Goal: Download file/media

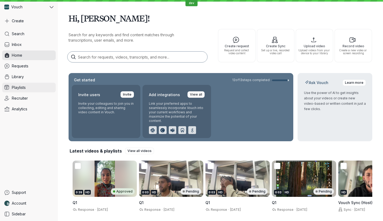
click at [24, 83] on link "Playlists" at bounding box center [29, 88] width 54 height 10
click at [35, 69] on link "Requests" at bounding box center [29, 66] width 54 height 10
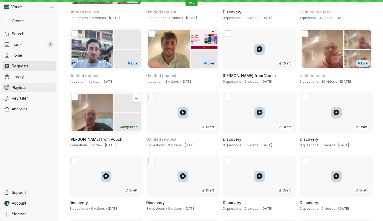
scroll to position [855, 0]
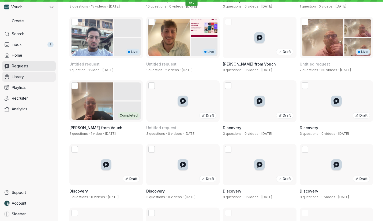
click at [37, 79] on link "Library" at bounding box center [29, 77] width 54 height 10
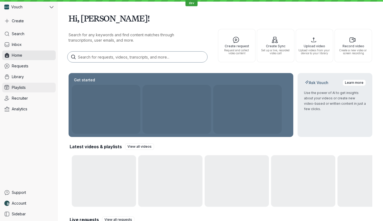
click at [33, 86] on link "Playlists" at bounding box center [29, 88] width 54 height 10
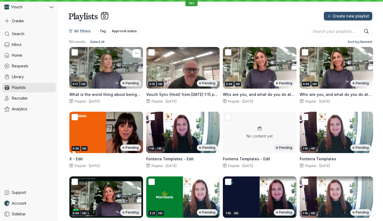
click at [111, 79] on div "0:17 HD Pending" at bounding box center [106, 67] width 74 height 41
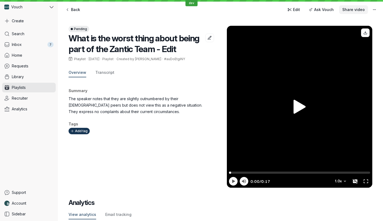
click at [358, 6] on button "Share video" at bounding box center [353, 9] width 29 height 9
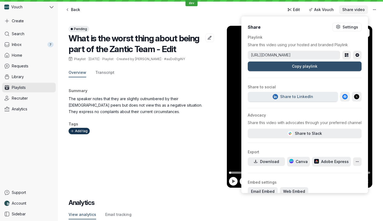
scroll to position [9, 0]
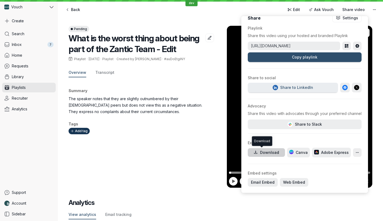
click at [274, 154] on div "Download" at bounding box center [269, 152] width 19 height 5
